Goal: Task Accomplishment & Management: Use online tool/utility

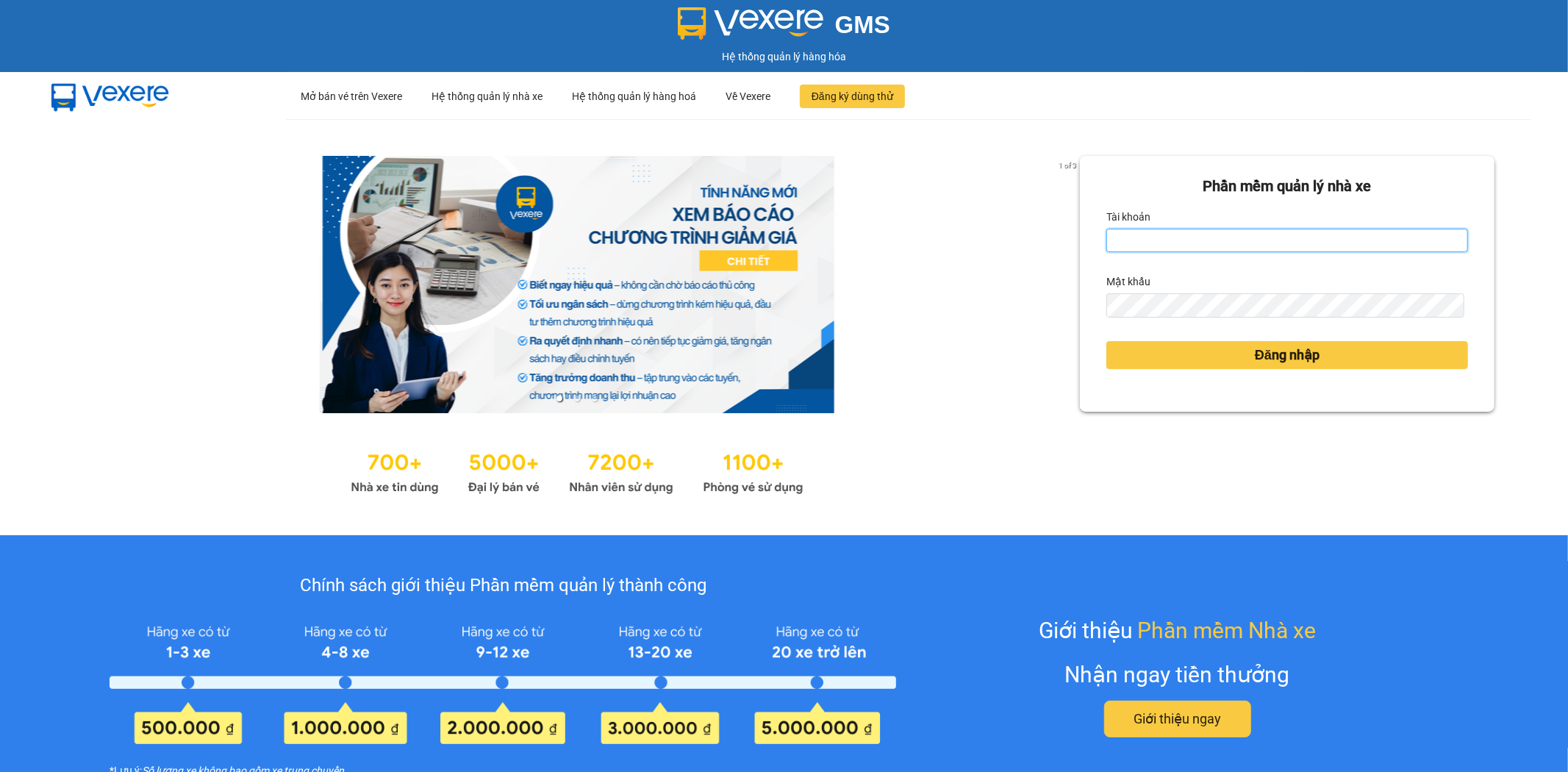
click at [1282, 250] on input "Tài khoản" at bounding box center [1288, 240] width 361 height 24
type input "kimngan.namhailimo"
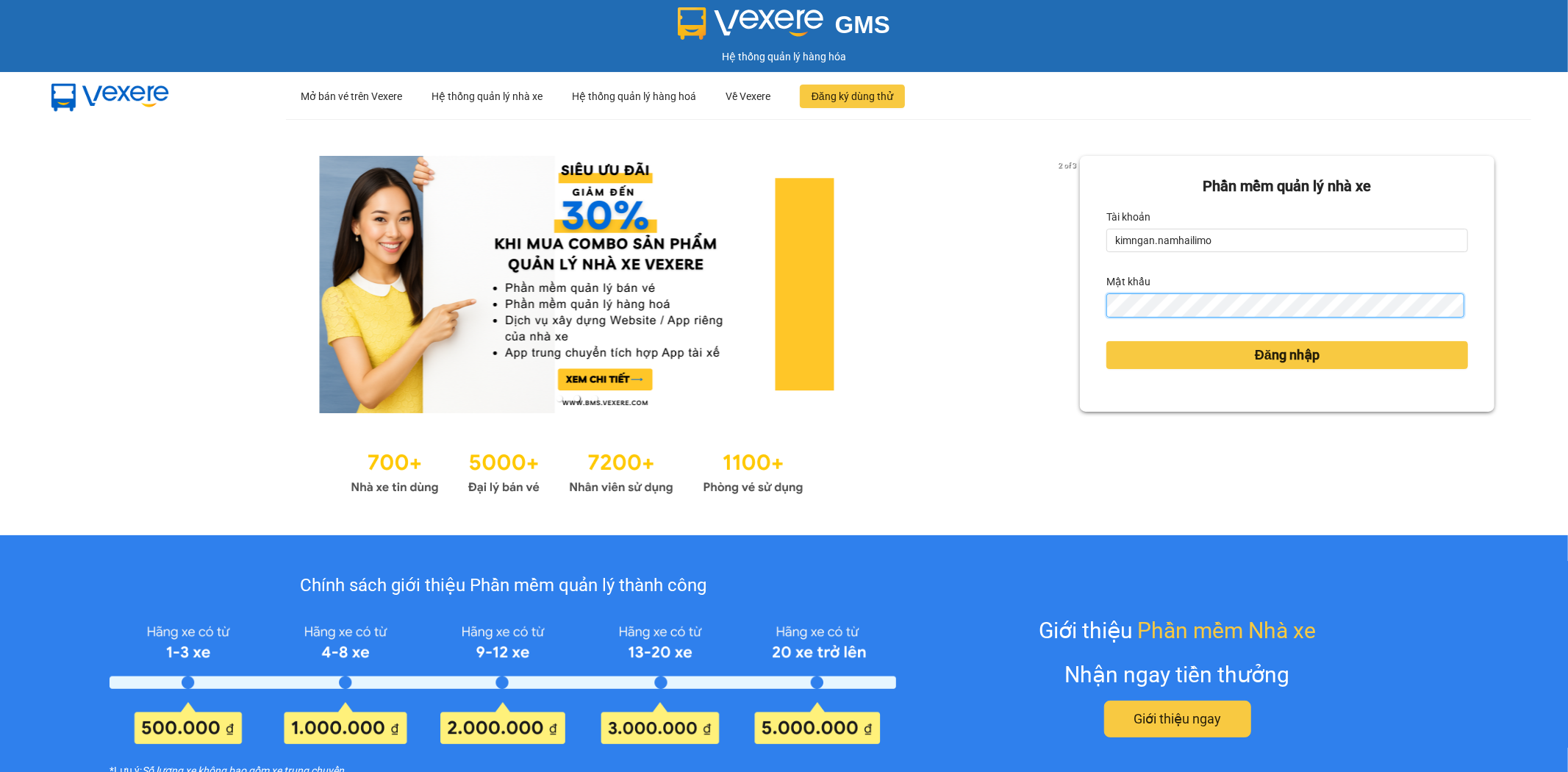
click at [1107, 341] on button "Đăng nhập" at bounding box center [1288, 355] width 361 height 28
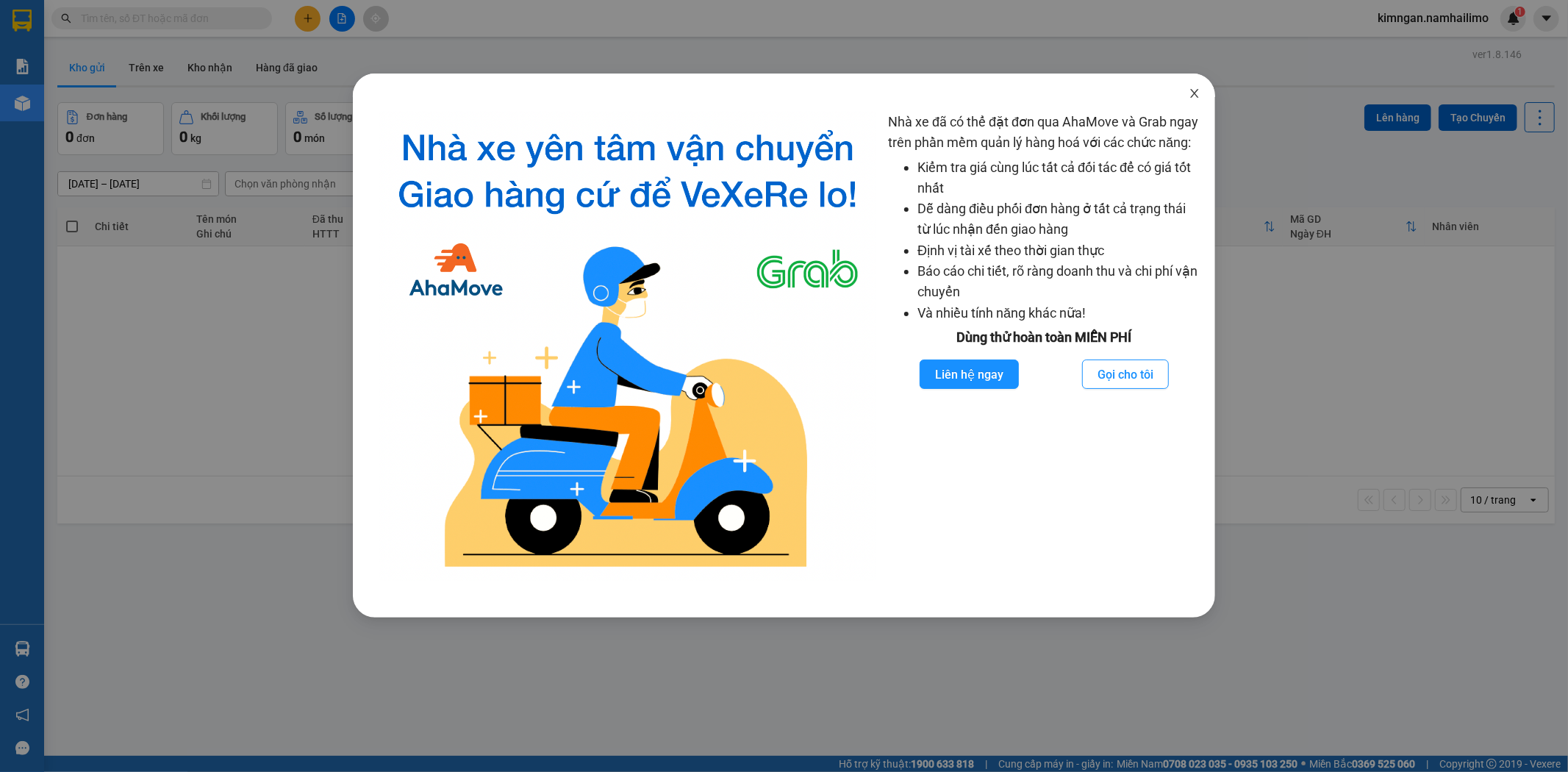
click at [1188, 73] on span "Close" at bounding box center [1194, 94] width 41 height 41
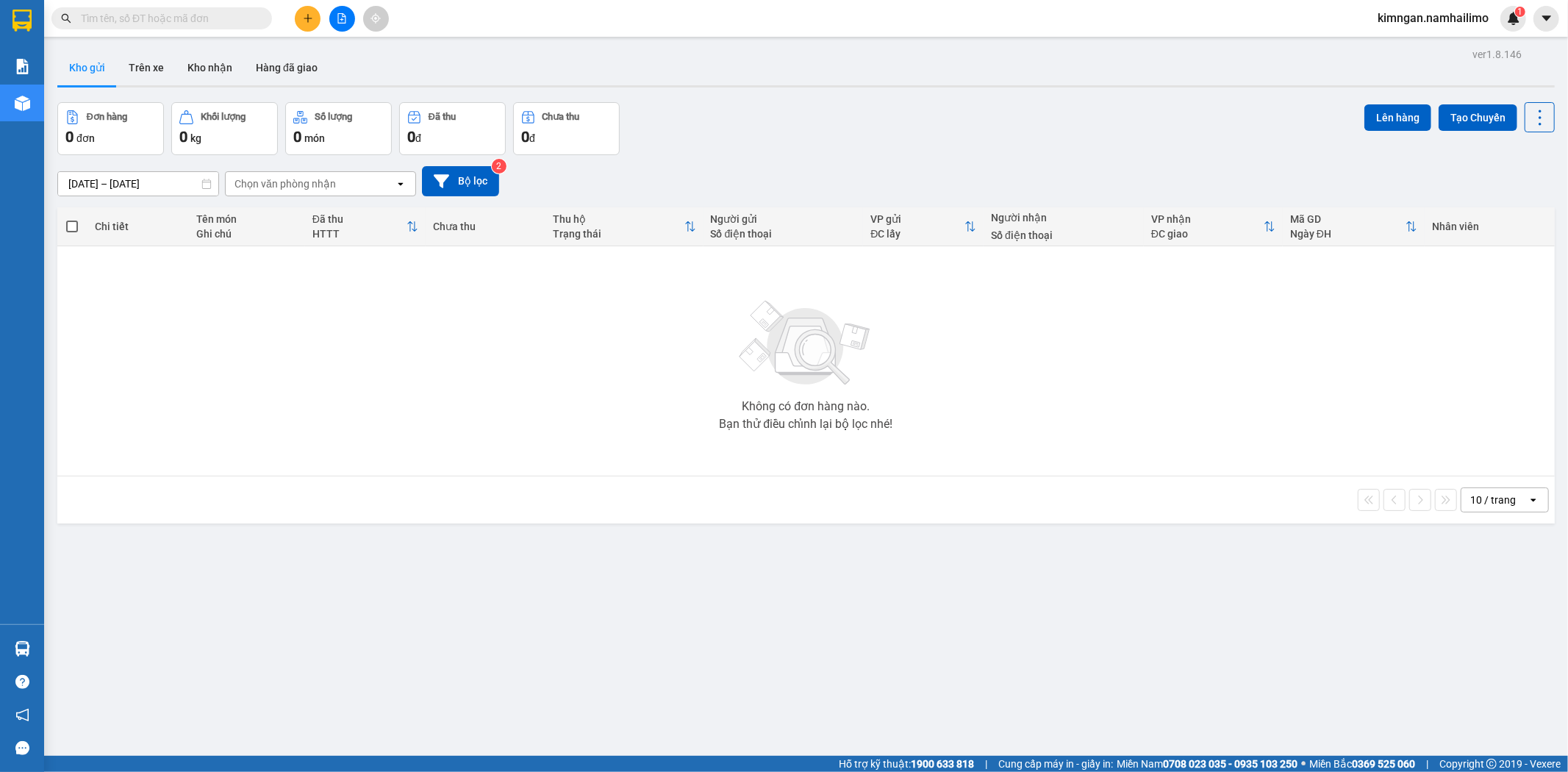
click at [129, 25] on input "text" at bounding box center [168, 18] width 173 height 16
click at [139, 64] on button "Trên xe" at bounding box center [146, 67] width 58 height 35
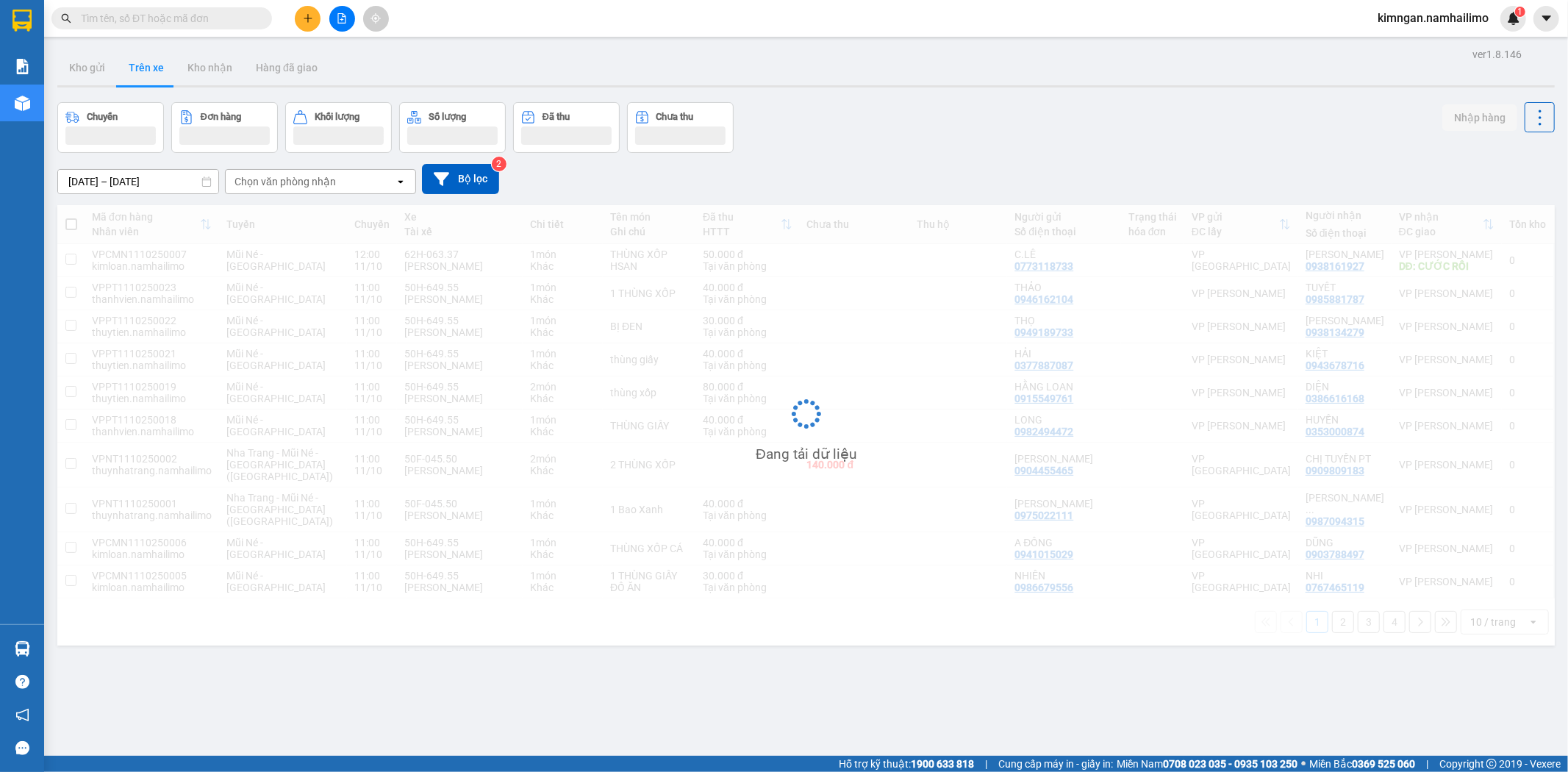
click at [237, 170] on div "Chọn văn phòng nhận open" at bounding box center [320, 182] width 191 height 25
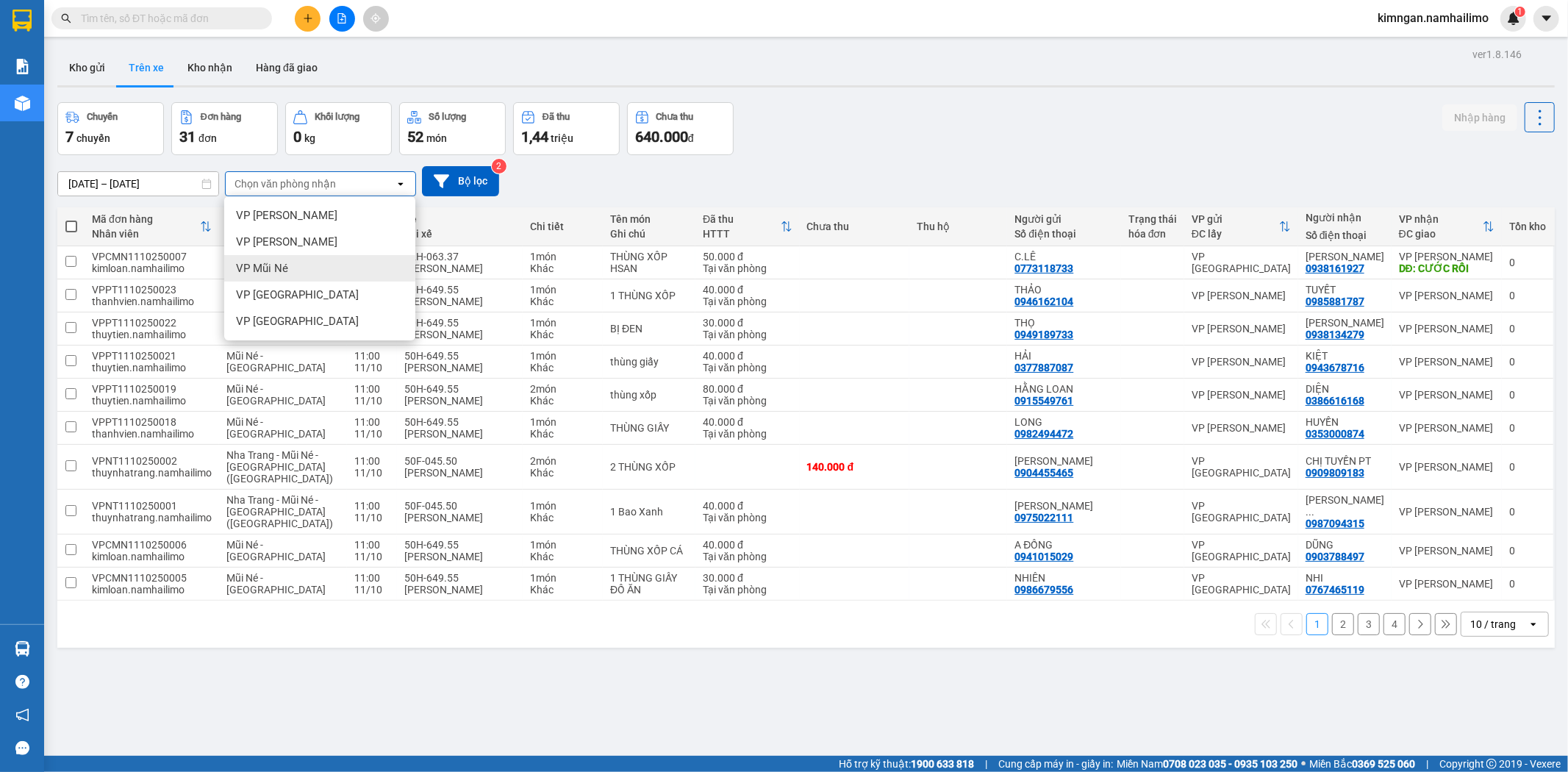
click at [332, 275] on div "VP Mũi Né" at bounding box center [319, 268] width 191 height 26
